Goal: Communication & Community: Answer question/provide support

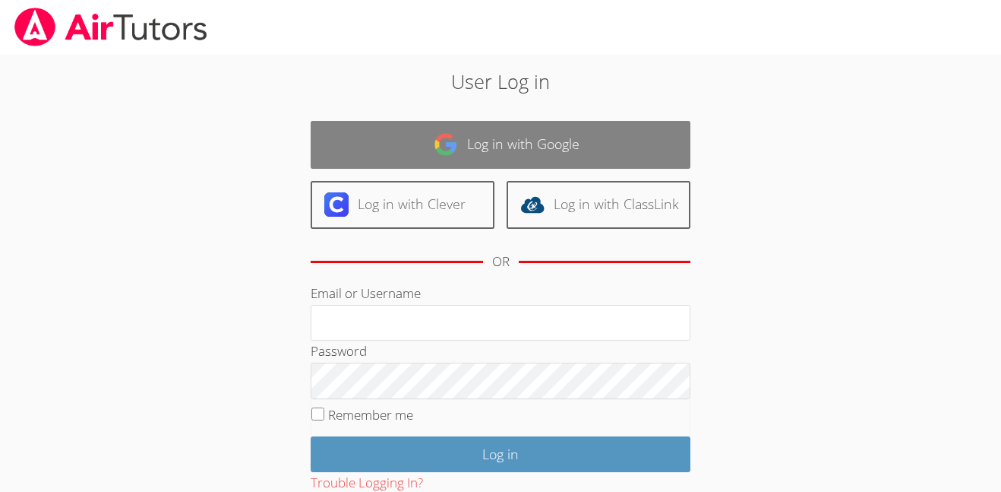
click at [615, 135] on link "Log in with Google" at bounding box center [501, 145] width 380 height 48
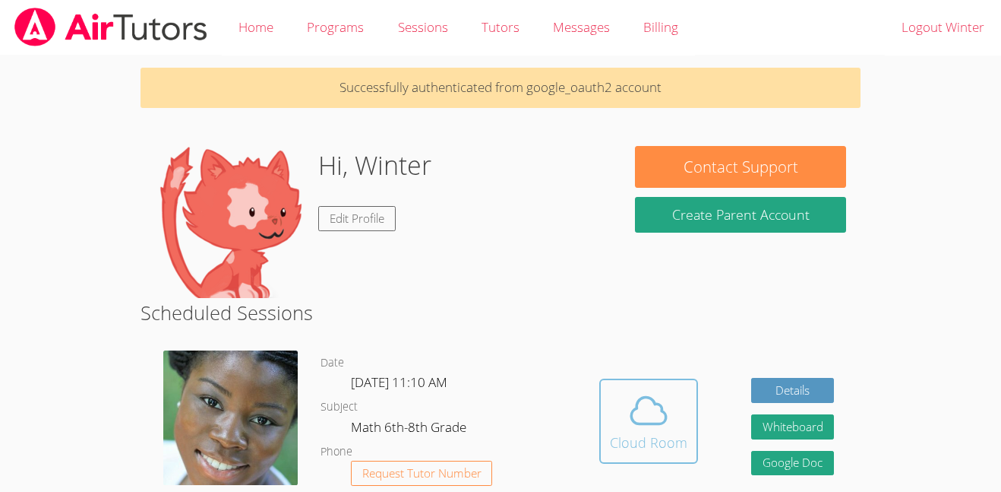
click at [653, 408] on icon at bounding box center [649, 410] width 43 height 43
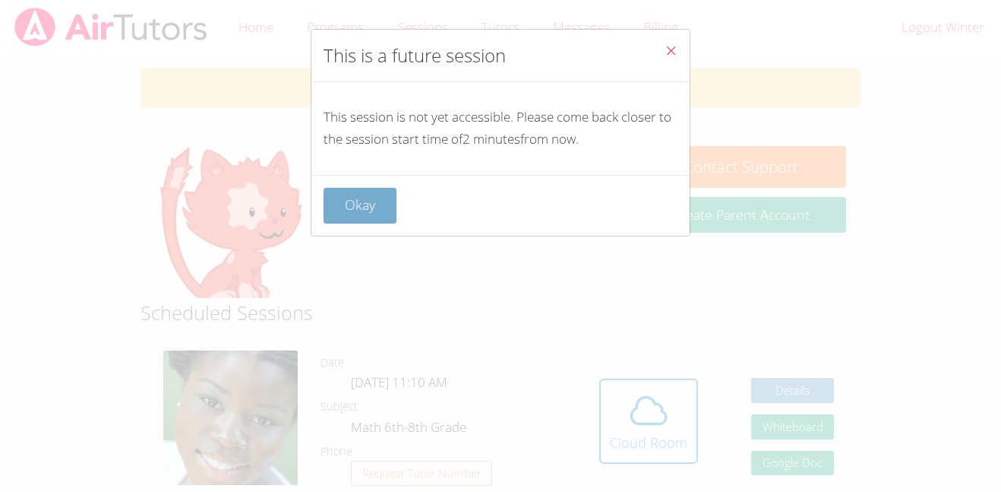
click at [378, 210] on button "Okay" at bounding box center [360, 206] width 73 height 36
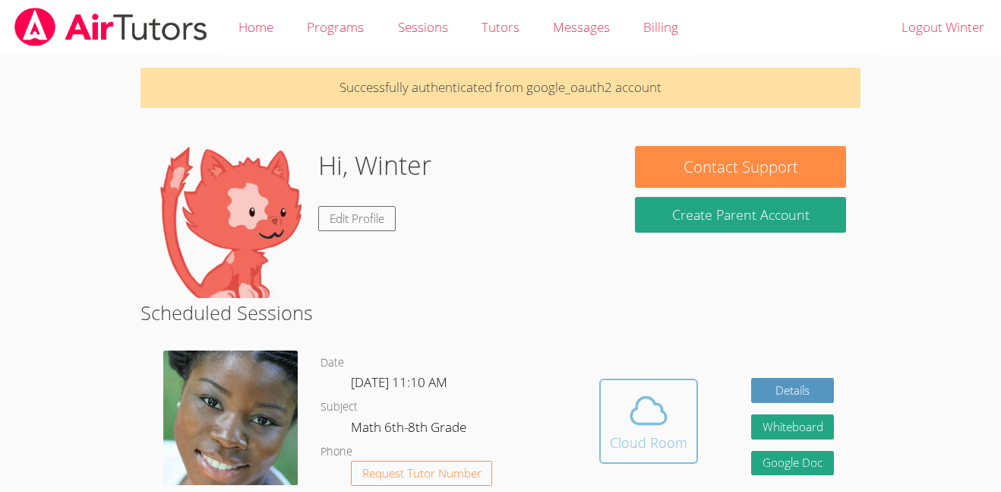
click at [632, 409] on icon at bounding box center [648, 410] width 35 height 27
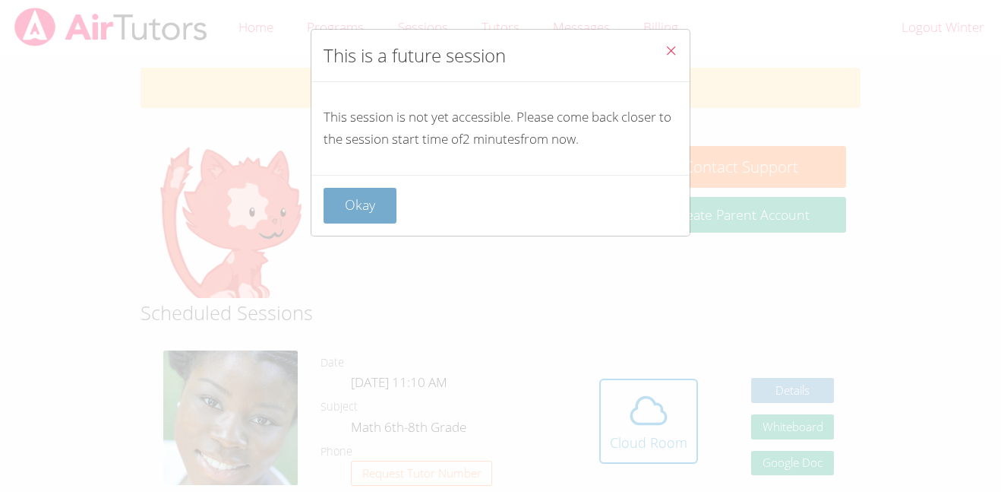
click at [378, 205] on button "Okay" at bounding box center [360, 206] width 73 height 36
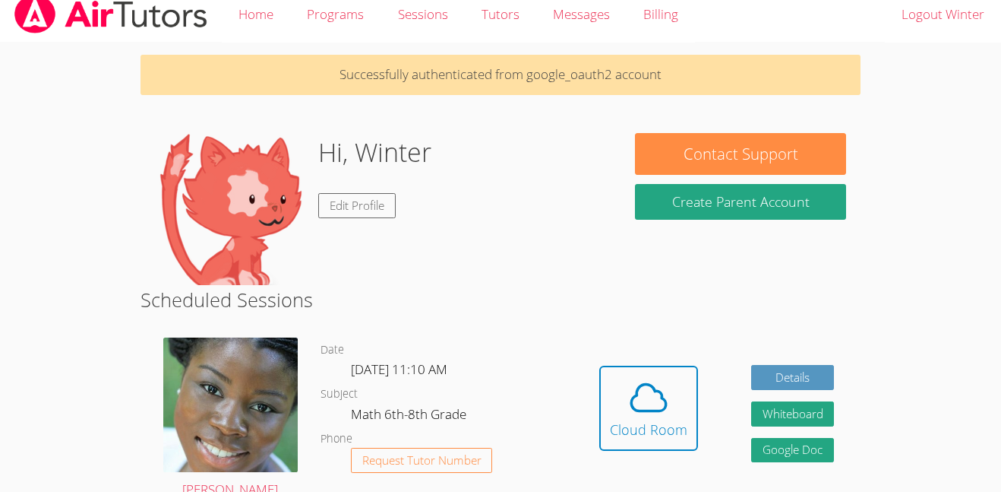
scroll to position [14, 0]
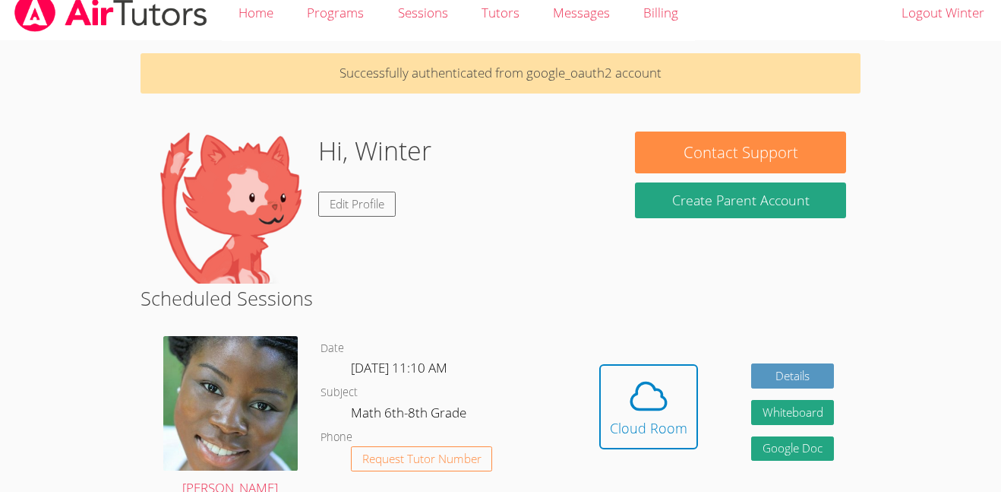
click at [378, 205] on link "Edit Profile" at bounding box center [356, 203] width 77 height 25
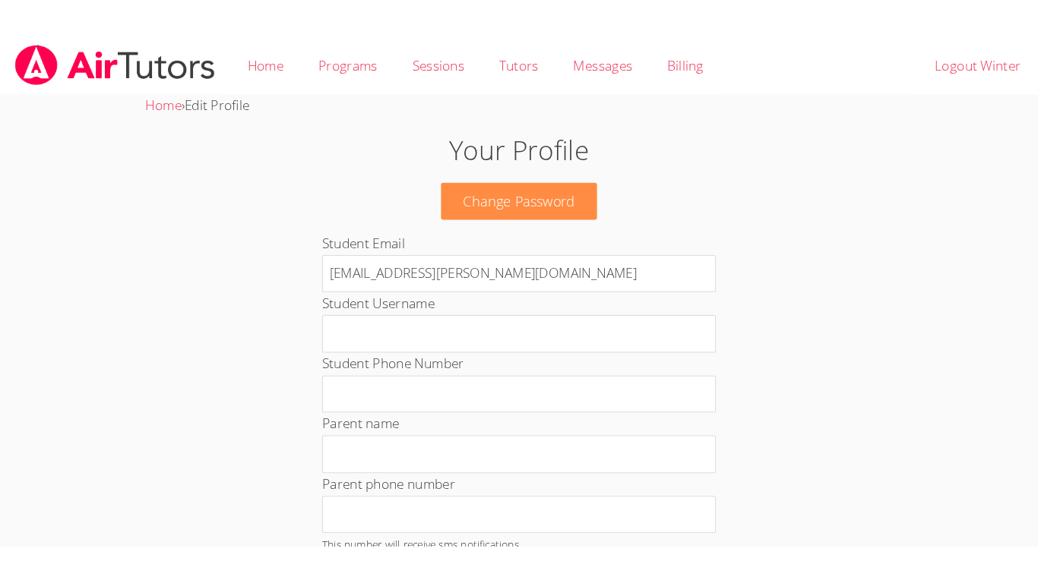
scroll to position [14, 0]
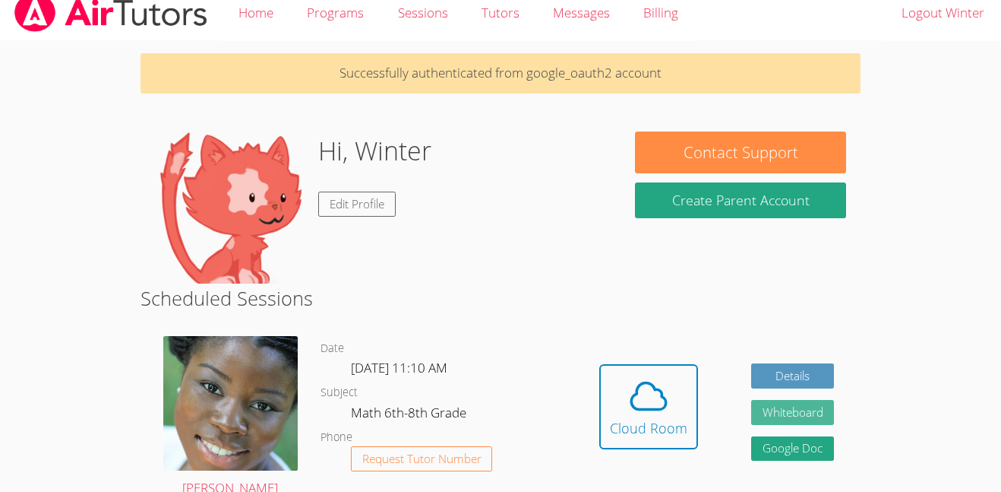
click at [814, 409] on button "Whiteboard" at bounding box center [793, 412] width 84 height 25
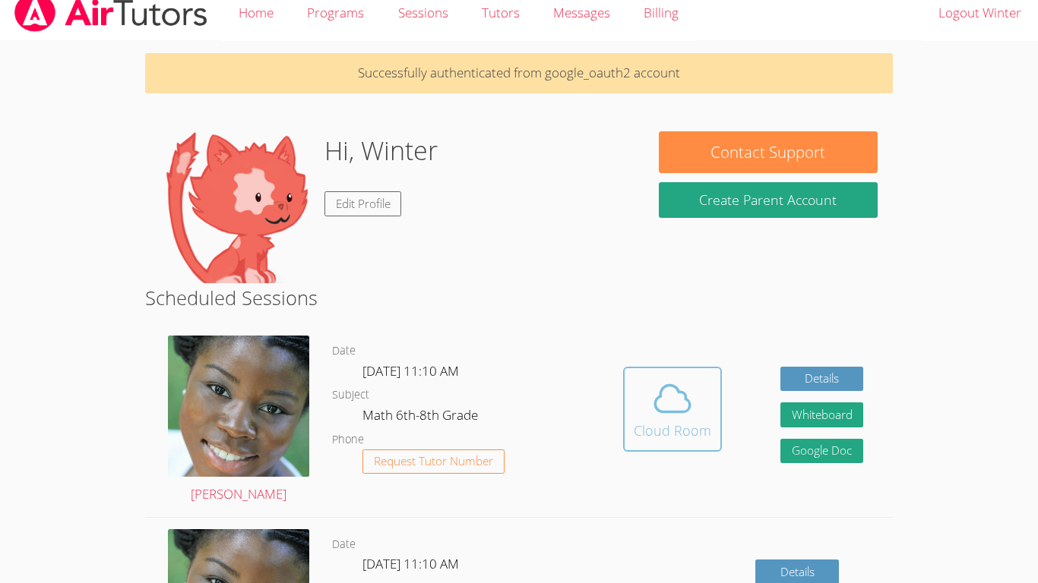
click at [688, 438] on div "Cloud Room" at bounding box center [672, 430] width 77 height 21
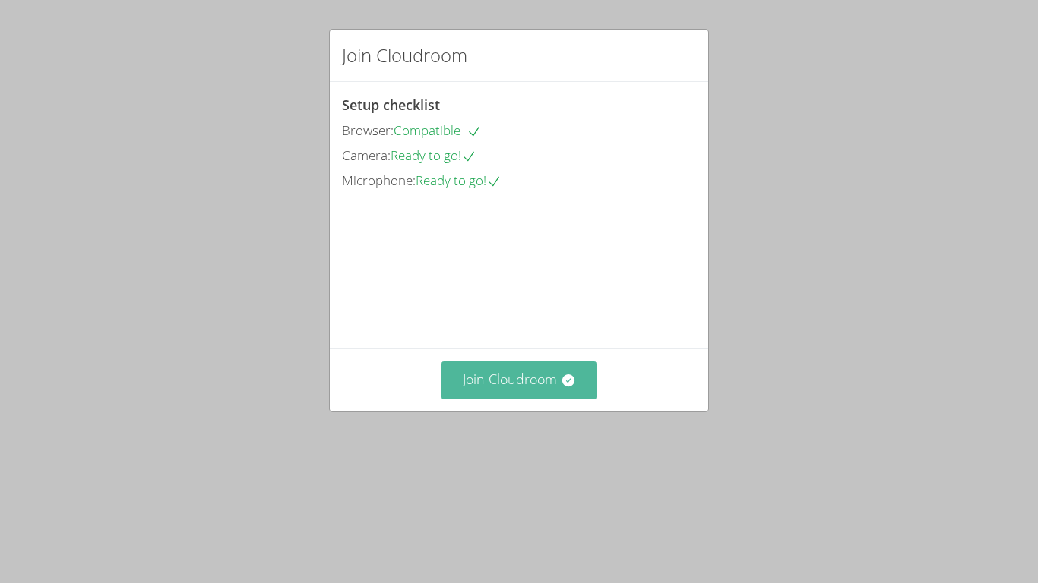
click at [523, 399] on button "Join Cloudroom" at bounding box center [519, 380] width 156 height 37
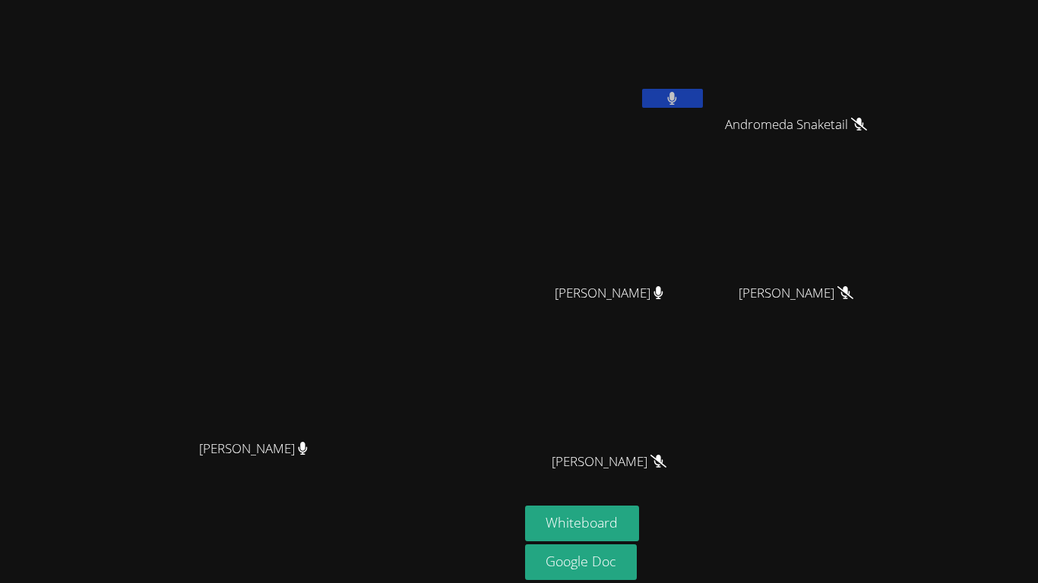
click at [513, 101] on div "[PERSON_NAME] [PERSON_NAME]" at bounding box center [259, 320] width 507 height 628
click at [677, 100] on icon at bounding box center [672, 98] width 10 height 13
click at [703, 96] on button at bounding box center [672, 98] width 61 height 19
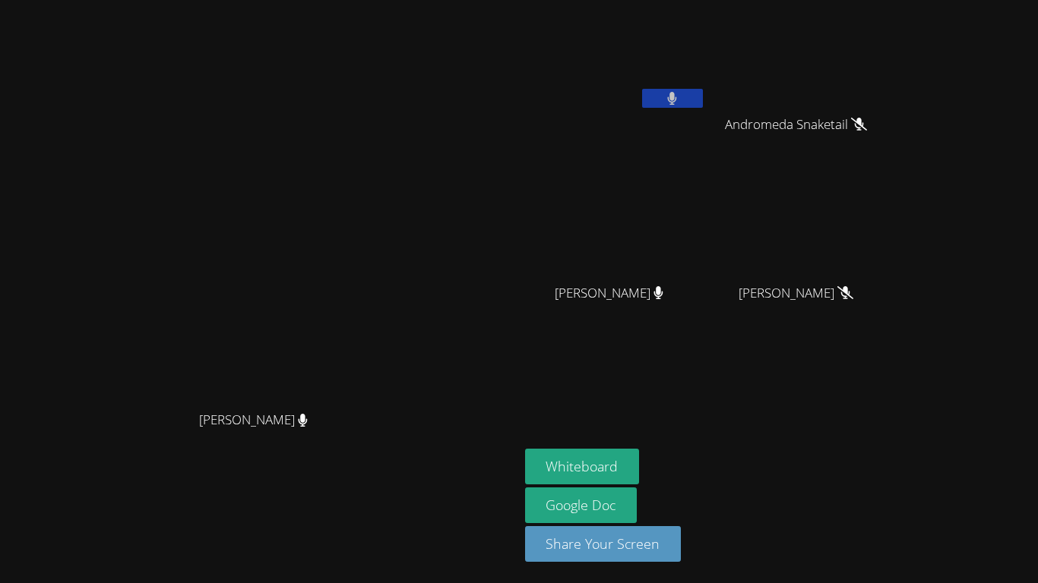
click at [887, 383] on aside "Winter [PERSON_NAME] Andromeda Snaketail Andromeda Snaketail [PERSON_NAME] [PER…" at bounding box center [709, 291] width 380 height 583
click at [854, 206] on video at bounding box center [802, 226] width 181 height 102
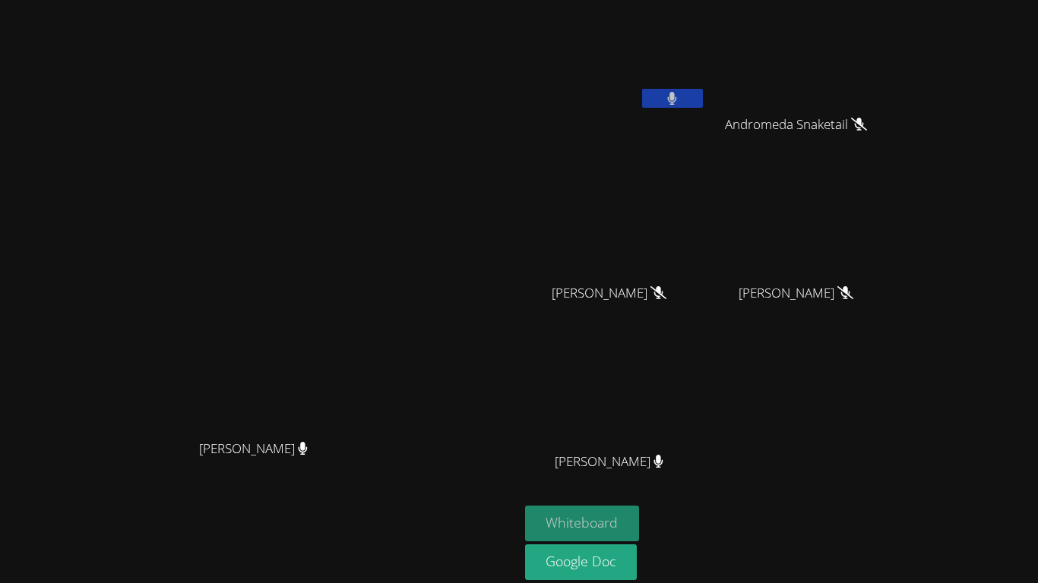
click at [640, 524] on button "Whiteboard" at bounding box center [582, 524] width 115 height 36
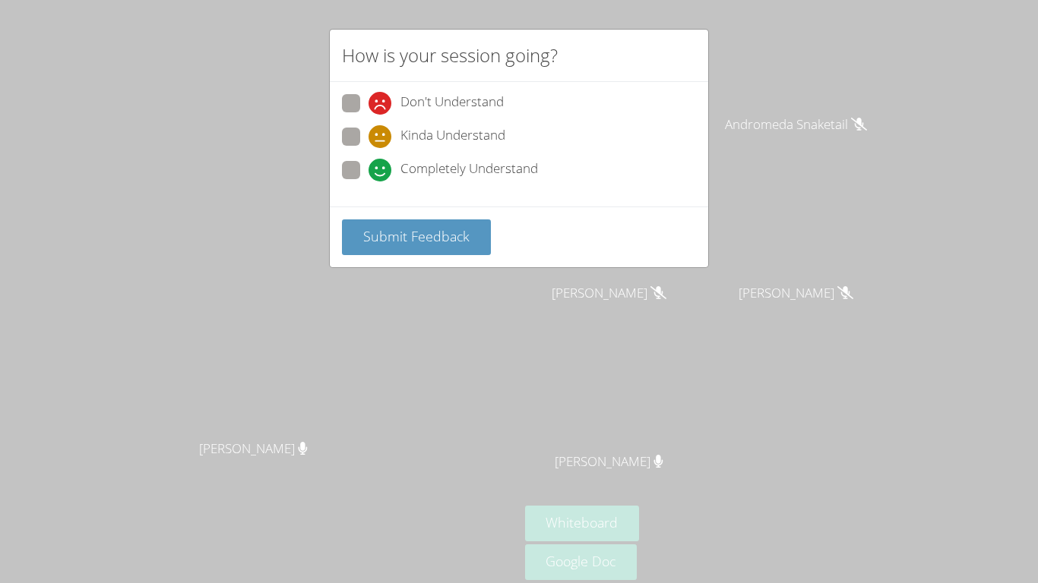
click at [496, 157] on div "Don't Understand Kinda Understand Completely Understand" at bounding box center [519, 141] width 354 height 94
click at [494, 167] on span "Completely Understand" at bounding box center [469, 170] width 138 height 23
click at [381, 167] on input "Completely Understand" at bounding box center [374, 167] width 13 height 13
radio input "true"
click at [463, 241] on span "Submit Feedback" at bounding box center [416, 236] width 106 height 18
